Goal: Check status: Check status

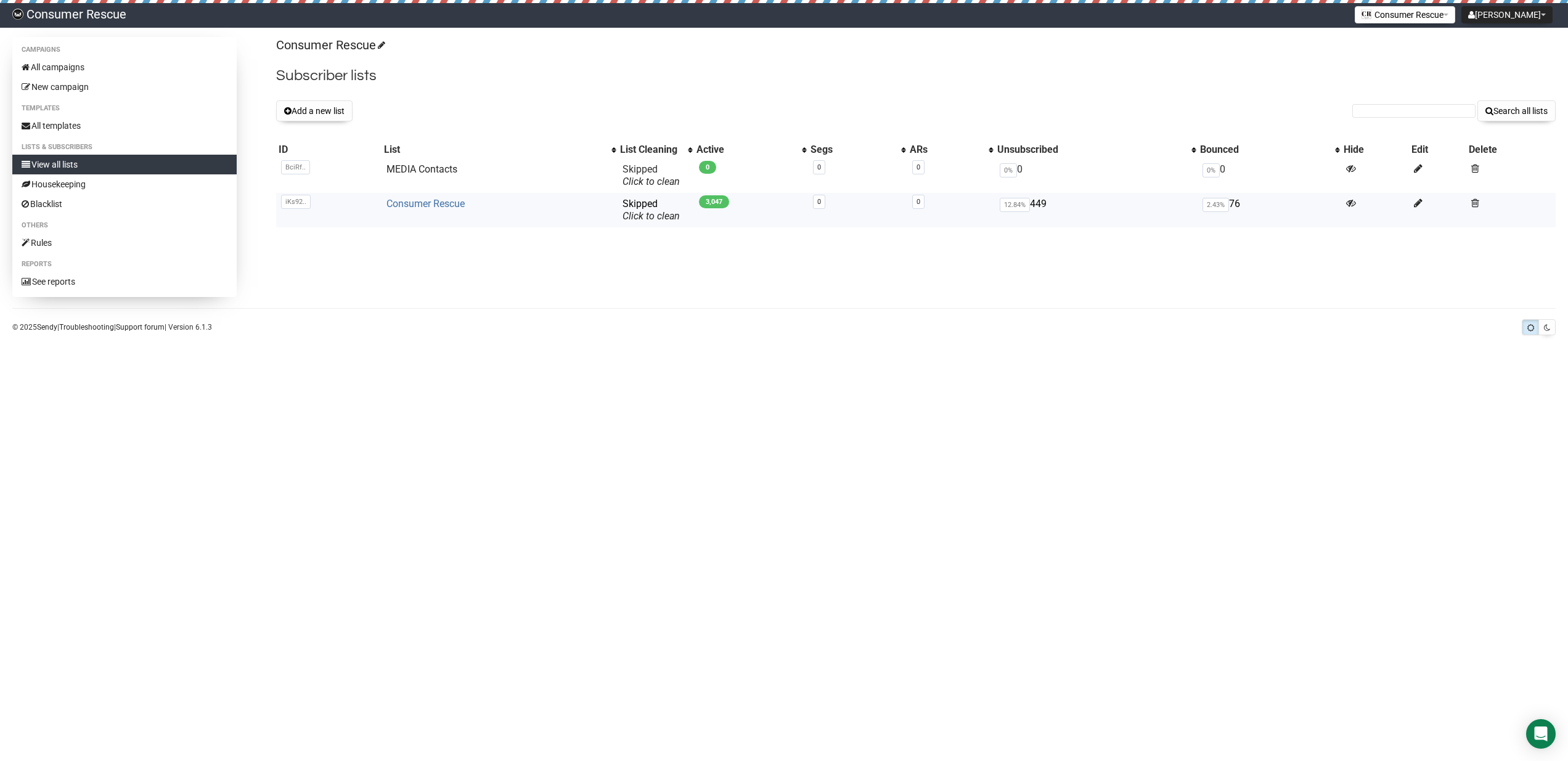
click at [455, 205] on link "Consumer Rescue" at bounding box center [425, 204] width 78 height 11
click at [1373, 103] on form "Search all lists" at bounding box center [1454, 111] width 204 height 21
click at [1372, 107] on input "text" at bounding box center [1414, 111] width 123 height 14
paste input "afair34@msn.com"
type input "afair34@msn.com"
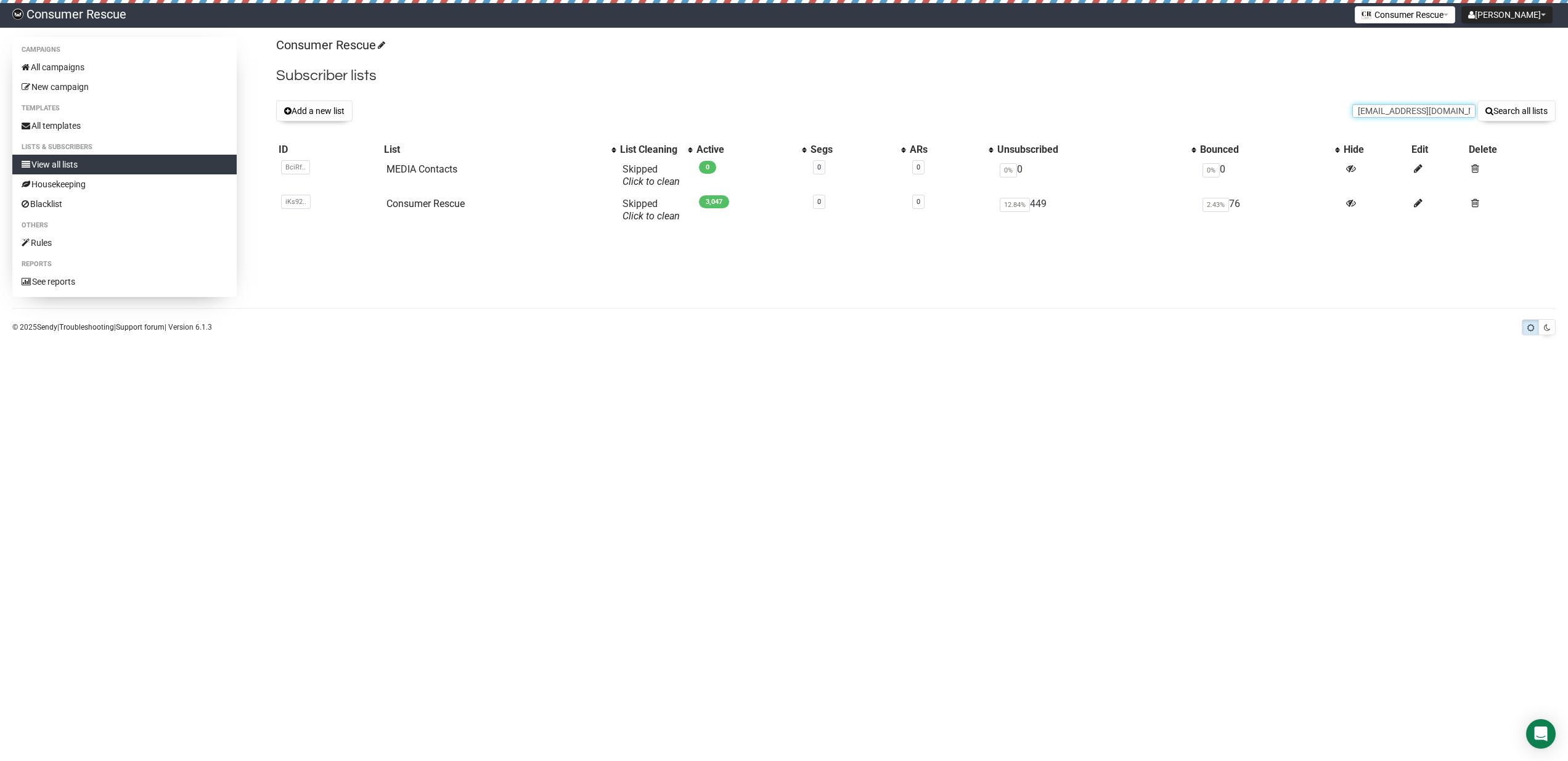
click at [1515, 111] on button "Search all lists" at bounding box center [1516, 111] width 78 height 21
click at [437, 202] on link "Consumer Rescue" at bounding box center [425, 204] width 78 height 11
click at [429, 204] on link "Consumer Rescue" at bounding box center [425, 204] width 78 height 11
